Goal: Find specific page/section: Find specific page/section

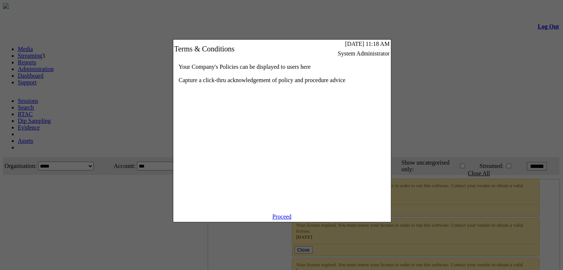
click at [278, 220] on link "Proceed" at bounding box center [281, 216] width 19 height 6
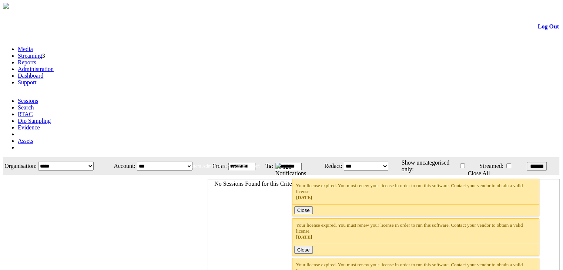
click at [36, 59] on link "Reports" at bounding box center [27, 62] width 18 height 6
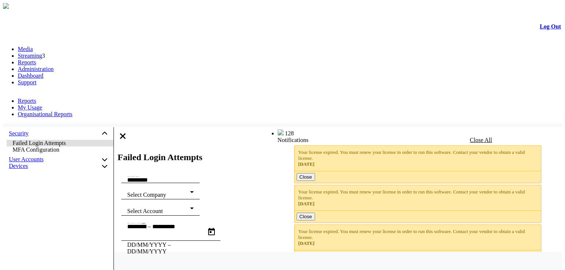
click at [33, 46] on link "Media" at bounding box center [25, 49] width 15 height 6
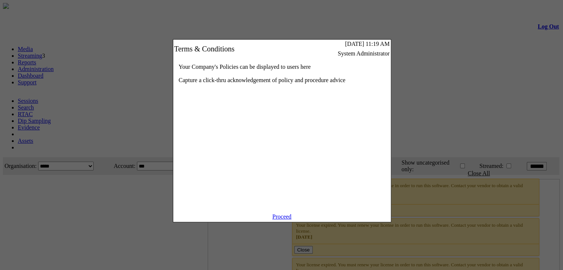
click at [278, 220] on link "Proceed" at bounding box center [281, 216] width 19 height 6
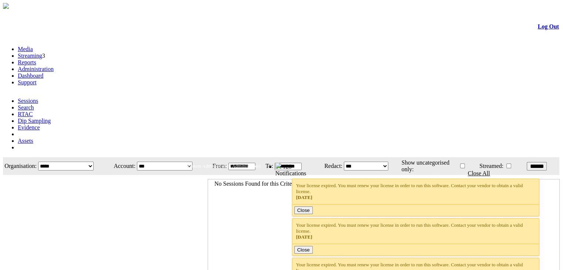
click at [36, 59] on link "Reports" at bounding box center [27, 62] width 18 height 6
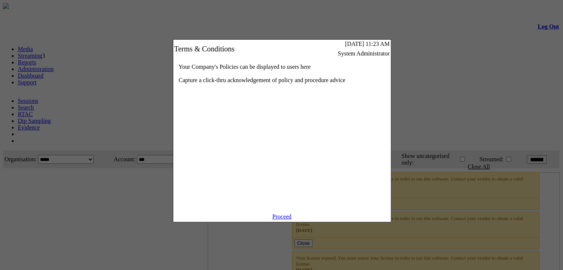
click at [284, 220] on link "Proceed" at bounding box center [281, 216] width 19 height 6
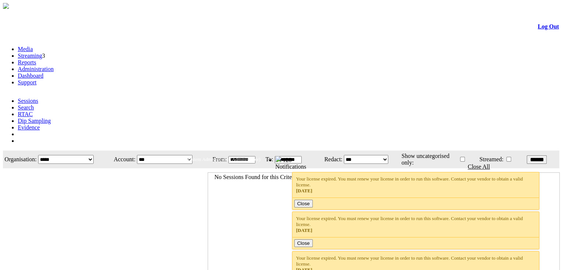
click at [36, 59] on link "Reports" at bounding box center [27, 62] width 18 height 6
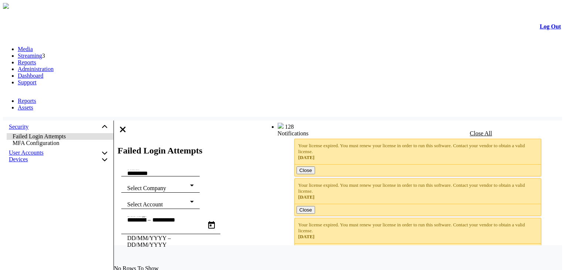
click at [33, 104] on link "Assets" at bounding box center [26, 107] width 16 height 6
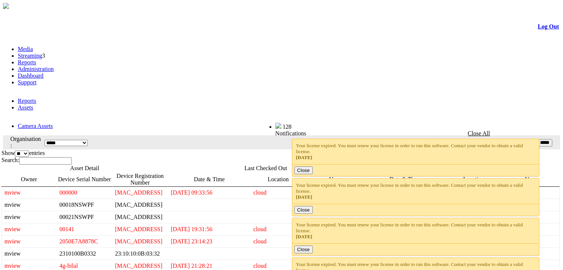
select select "**"
click at [31, 46] on link "Media" at bounding box center [25, 49] width 15 height 6
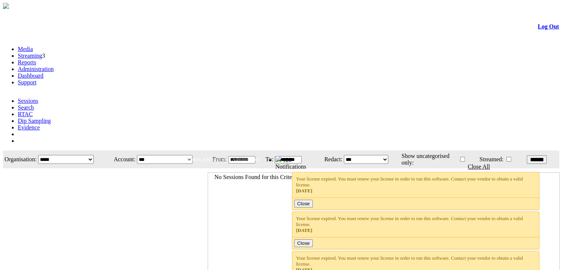
click at [537, 30] on link "Log Out" at bounding box center [547, 26] width 21 height 6
